Goal: Task Accomplishment & Management: Use online tool/utility

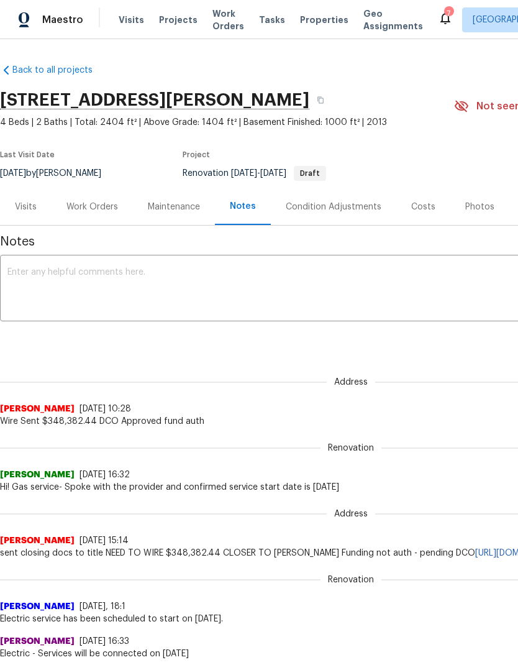
click at [100, 210] on div "Work Orders" at bounding box center [92, 207] width 52 height 12
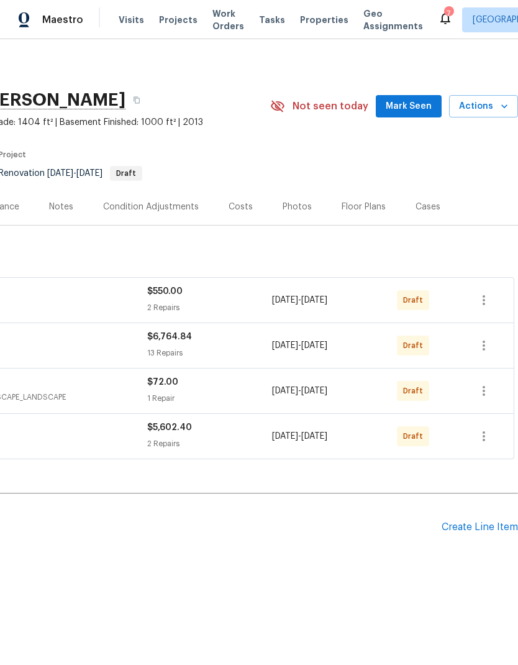
scroll to position [0, 184]
click at [486, 297] on icon "button" at bounding box center [483, 300] width 15 height 15
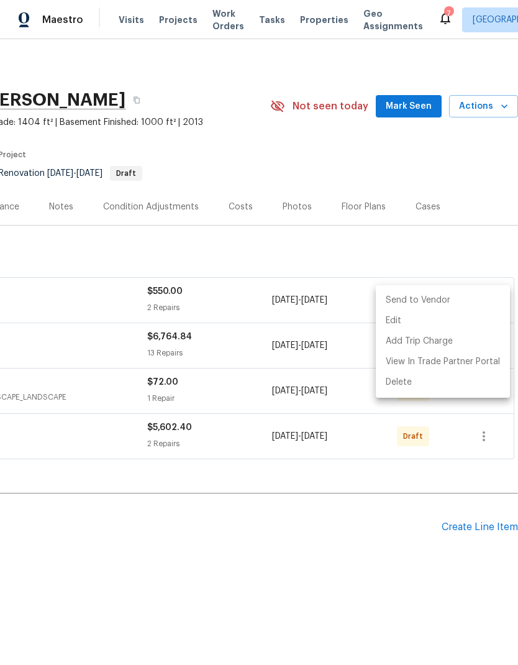
click at [458, 297] on li "Send to Vendor" at bounding box center [443, 300] width 134 height 20
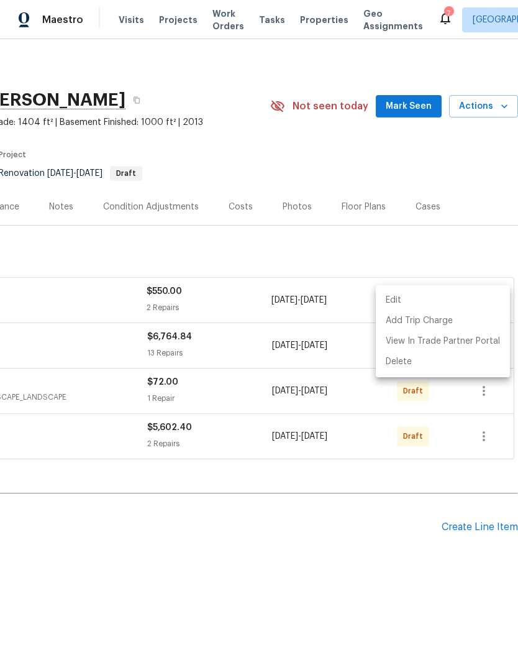
click at [348, 531] on div at bounding box center [259, 332] width 518 height 665
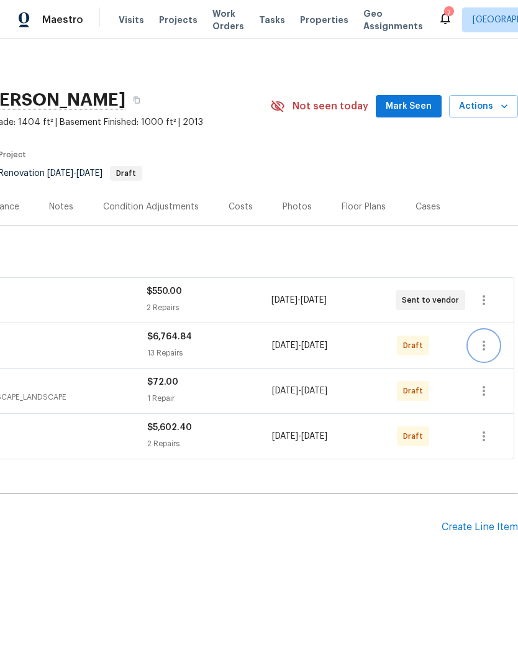
click at [489, 345] on icon "button" at bounding box center [483, 345] width 15 height 15
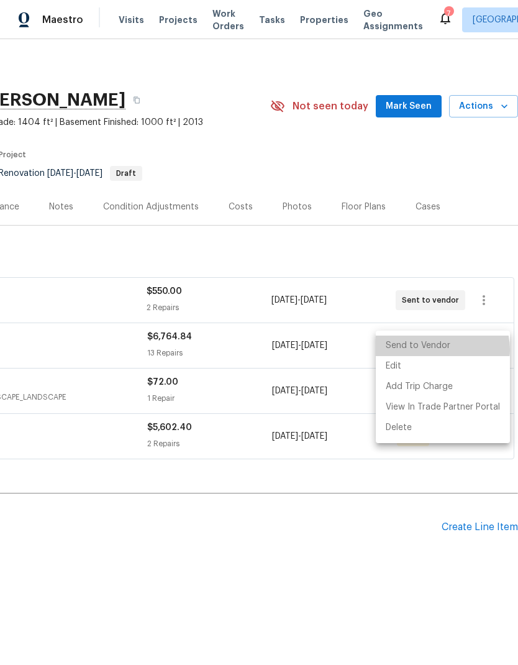
click at [442, 350] on li "Send to Vendor" at bounding box center [443, 345] width 134 height 20
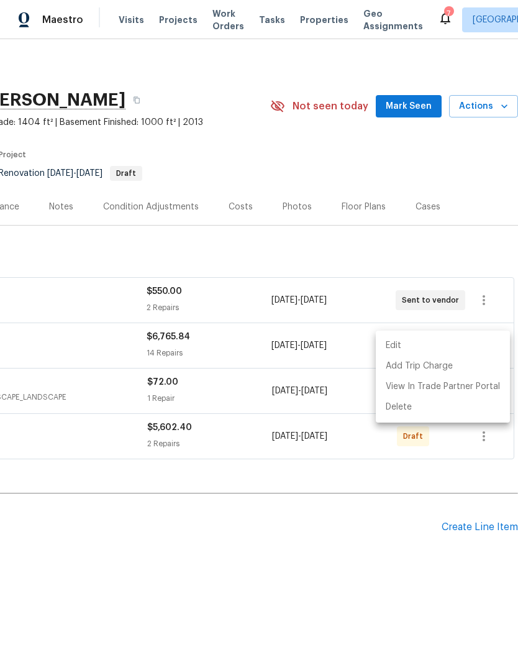
click at [299, 571] on div at bounding box center [259, 332] width 518 height 665
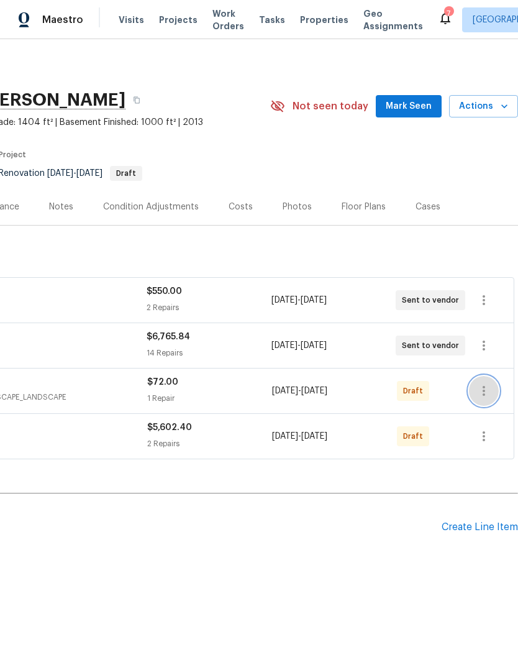
click at [489, 393] on icon "button" at bounding box center [483, 390] width 15 height 15
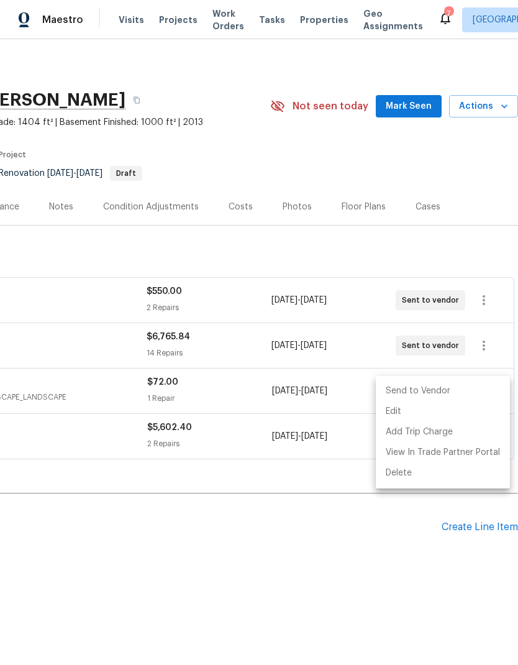
click at [452, 397] on li "Send to Vendor" at bounding box center [443, 391] width 134 height 20
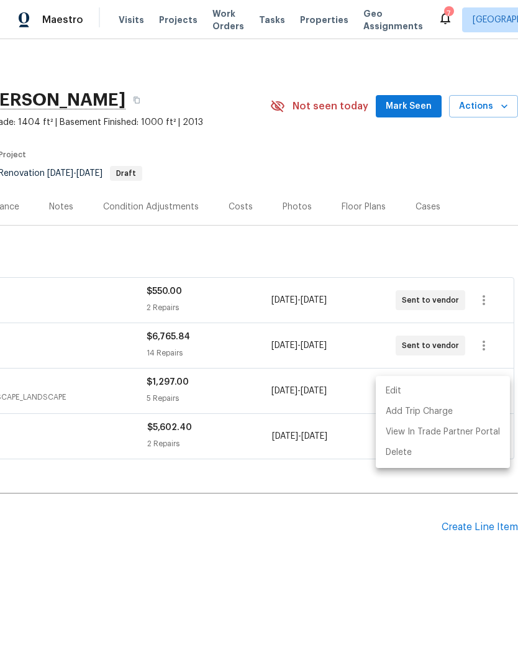
click at [309, 544] on div at bounding box center [259, 332] width 518 height 665
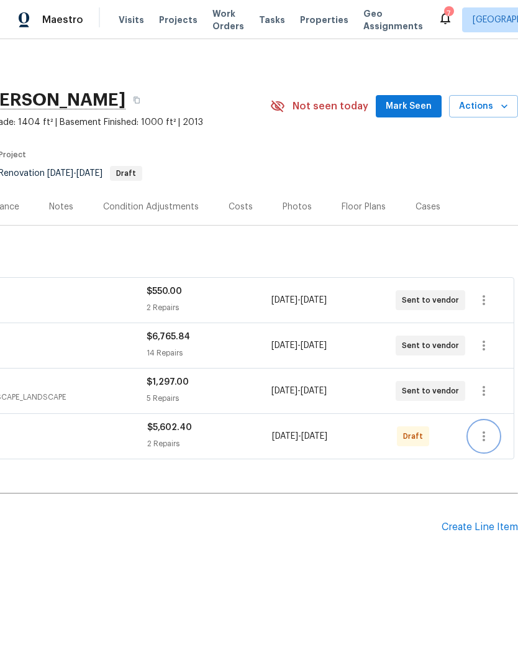
click at [494, 439] on button "button" at bounding box center [484, 436] width 30 height 30
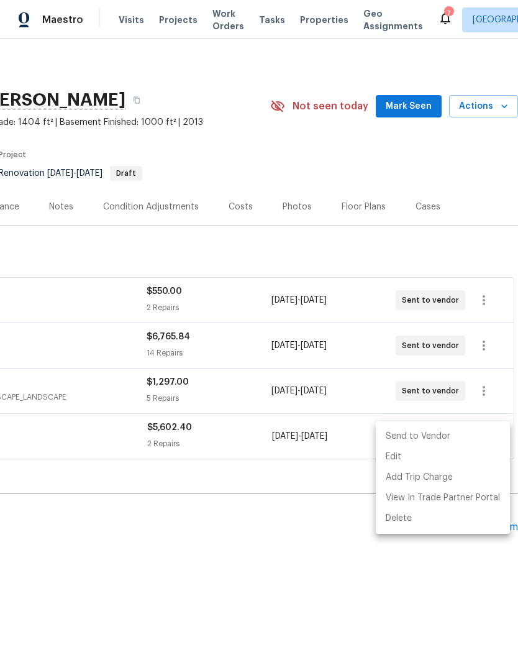
click at [455, 441] on li "Send to Vendor" at bounding box center [443, 436] width 134 height 20
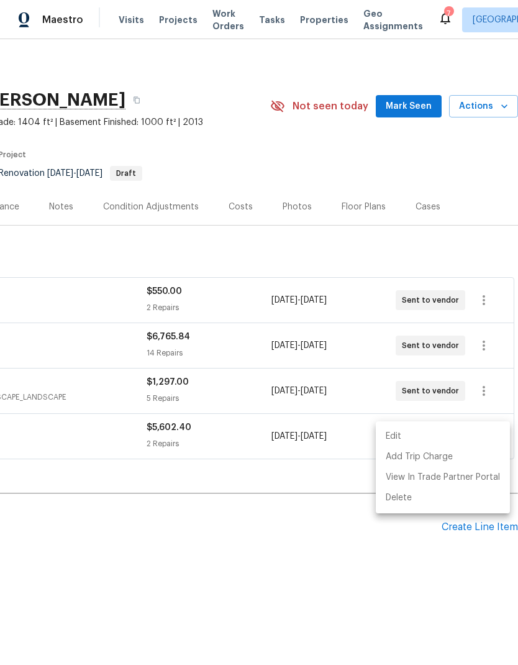
click at [217, 562] on div at bounding box center [259, 332] width 518 height 665
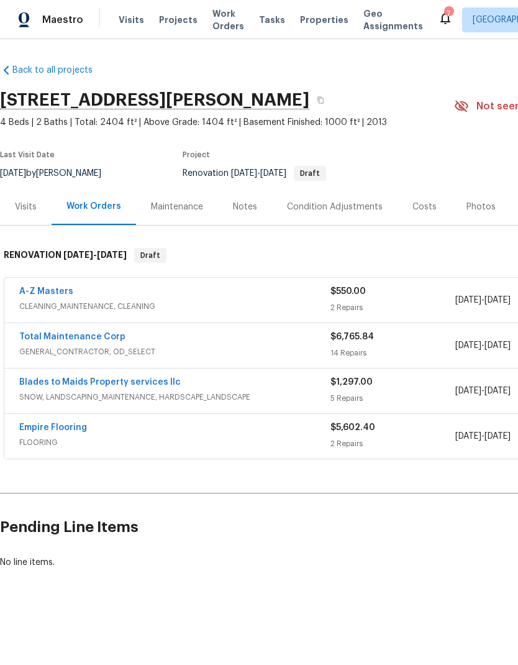
scroll to position [0, 0]
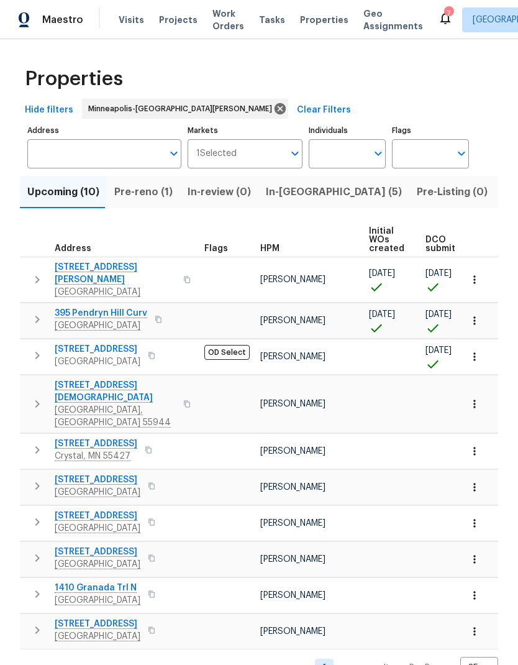
click at [148, 198] on span "Pre-reno (1)" at bounding box center [143, 191] width 58 height 17
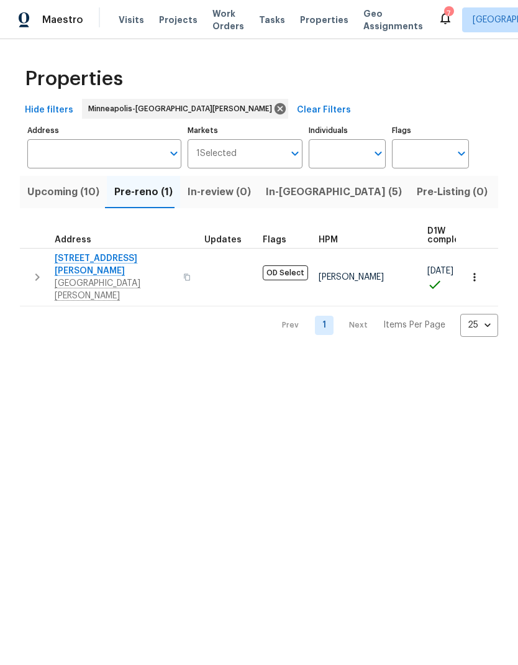
click at [63, 196] on span "Upcoming (10)" at bounding box center [63, 191] width 72 height 17
